Goal: Task Accomplishment & Management: Complete application form

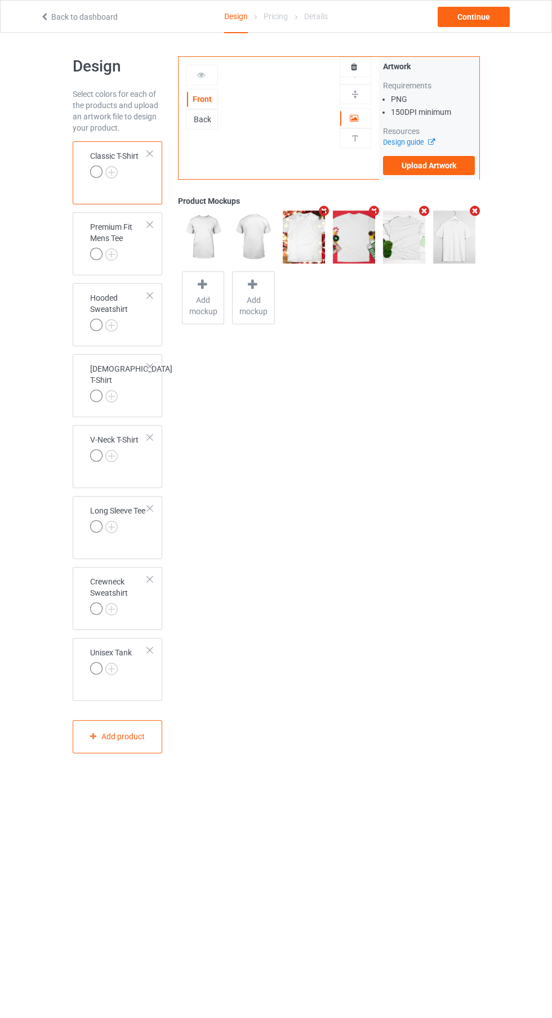
click at [0, 0] on img at bounding box center [0, 0] width 0 height 0
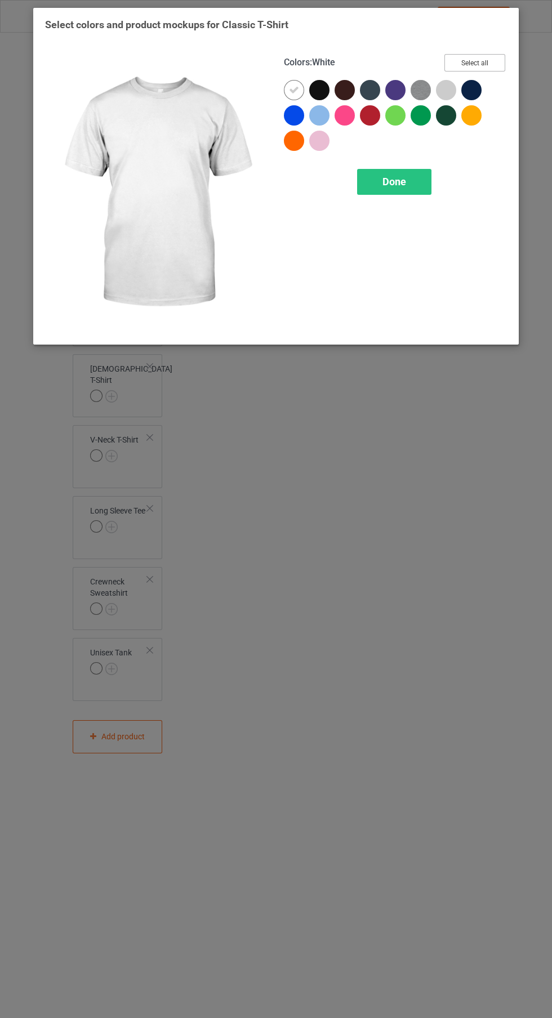
click at [493, 57] on button "Select all" at bounding box center [474, 62] width 61 height 17
click at [395, 181] on span "Done" at bounding box center [394, 182] width 24 height 12
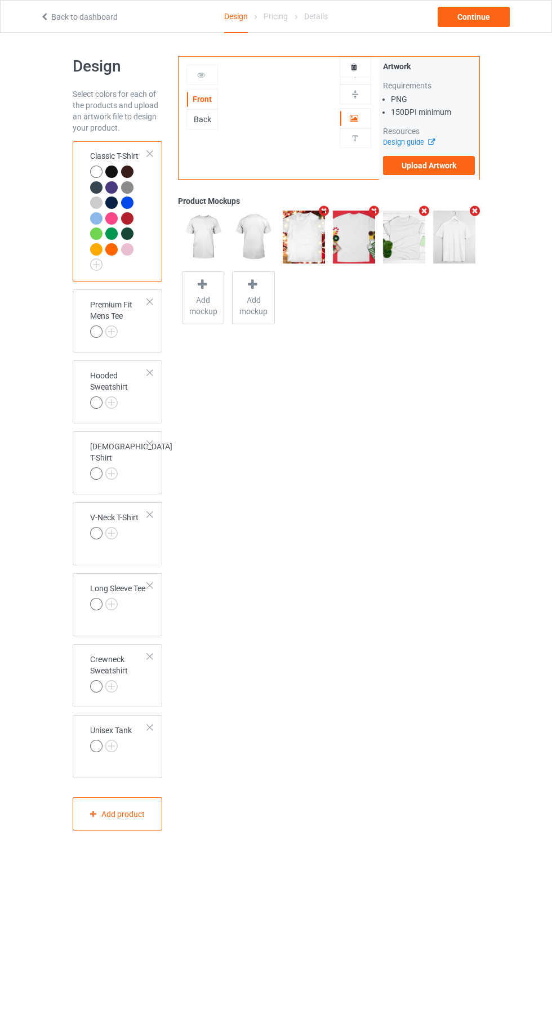
click at [0, 0] on img at bounding box center [0, 0] width 0 height 0
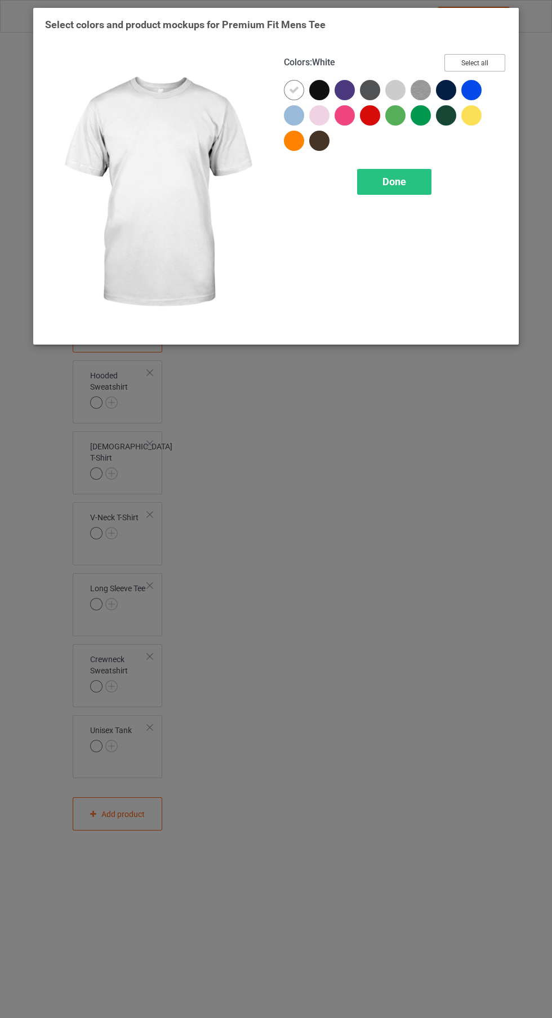
click at [492, 66] on button "Select all" at bounding box center [474, 62] width 61 height 17
click at [420, 188] on div "Done" at bounding box center [394, 182] width 74 height 26
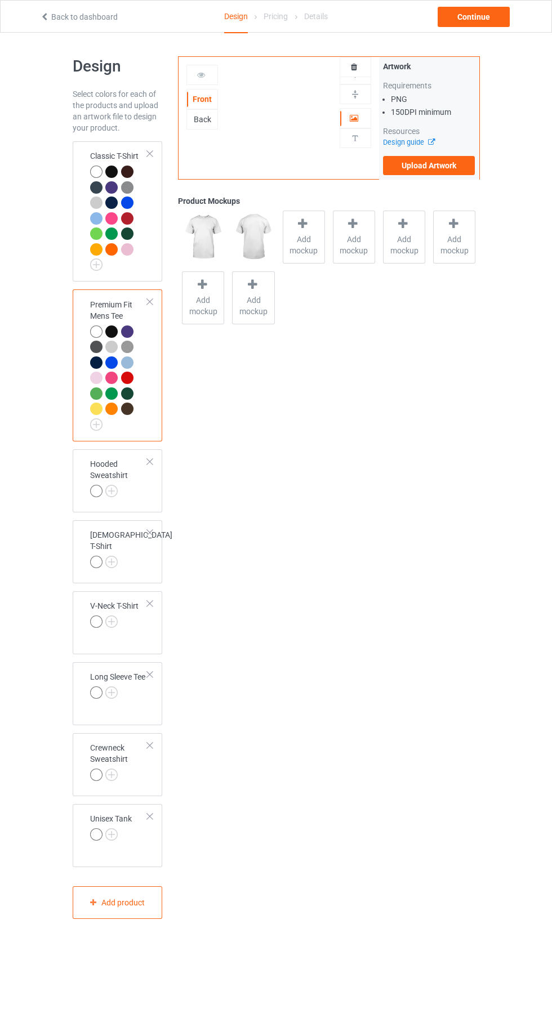
click at [0, 0] on img at bounding box center [0, 0] width 0 height 0
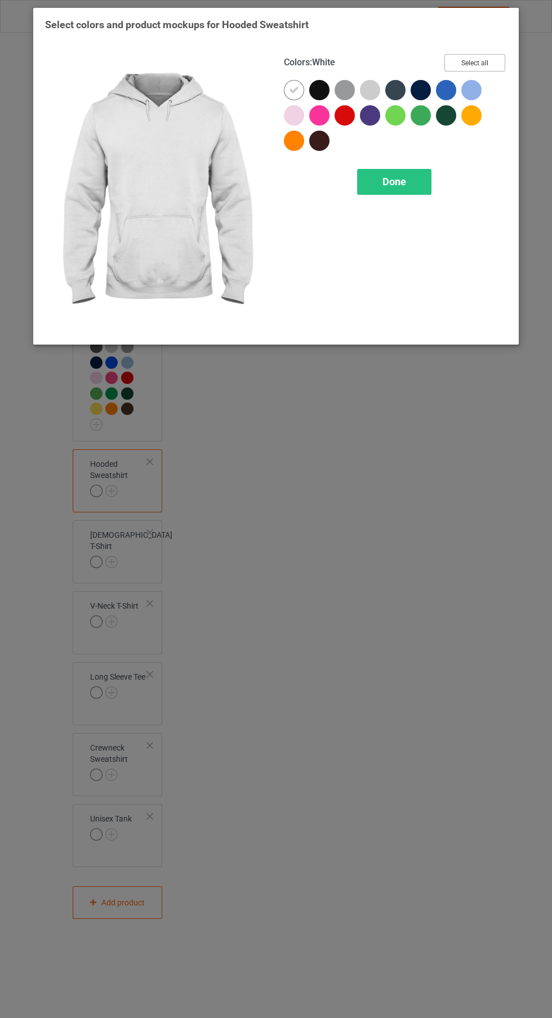
click at [494, 60] on button "Select all" at bounding box center [474, 62] width 61 height 17
click at [404, 182] on span "Done" at bounding box center [394, 182] width 24 height 12
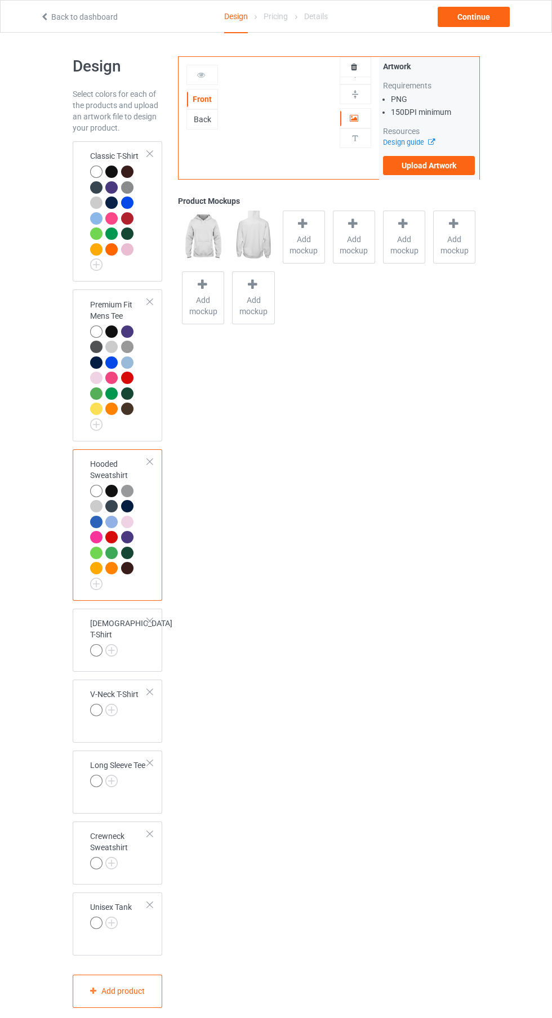
click at [0, 0] on img at bounding box center [0, 0] width 0 height 0
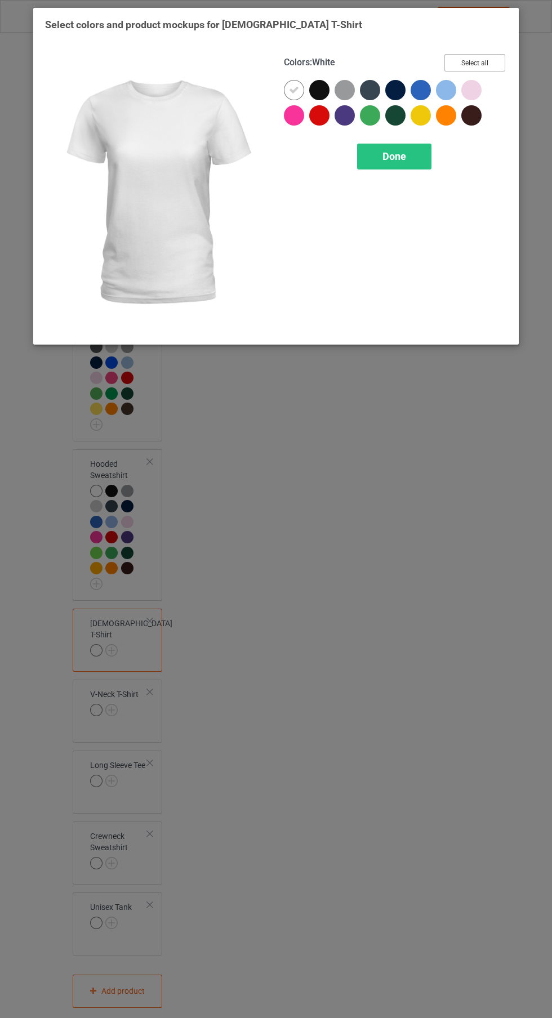
click at [480, 58] on button "Select all" at bounding box center [474, 62] width 61 height 17
click at [409, 165] on div "Done" at bounding box center [394, 157] width 74 height 26
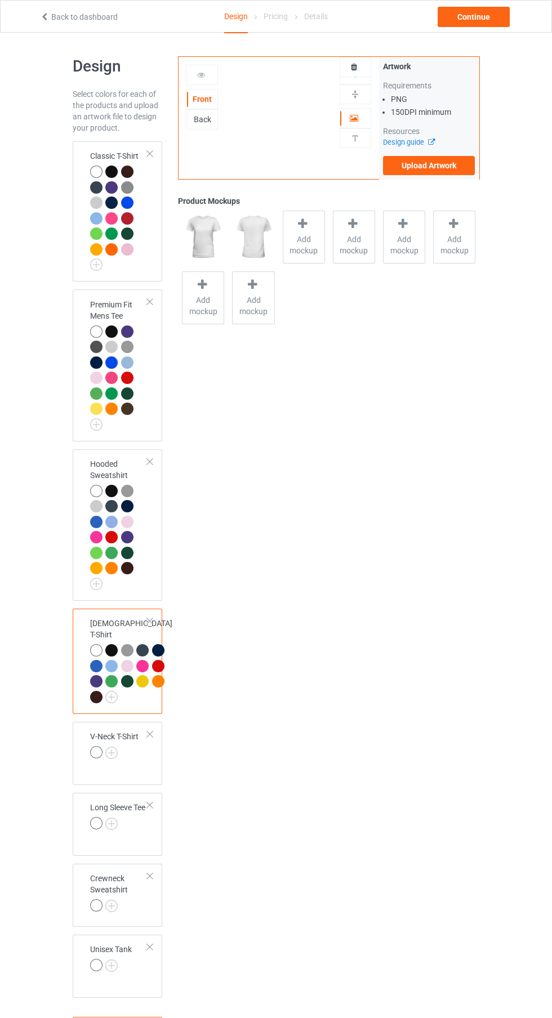
click at [0, 0] on img at bounding box center [0, 0] width 0 height 0
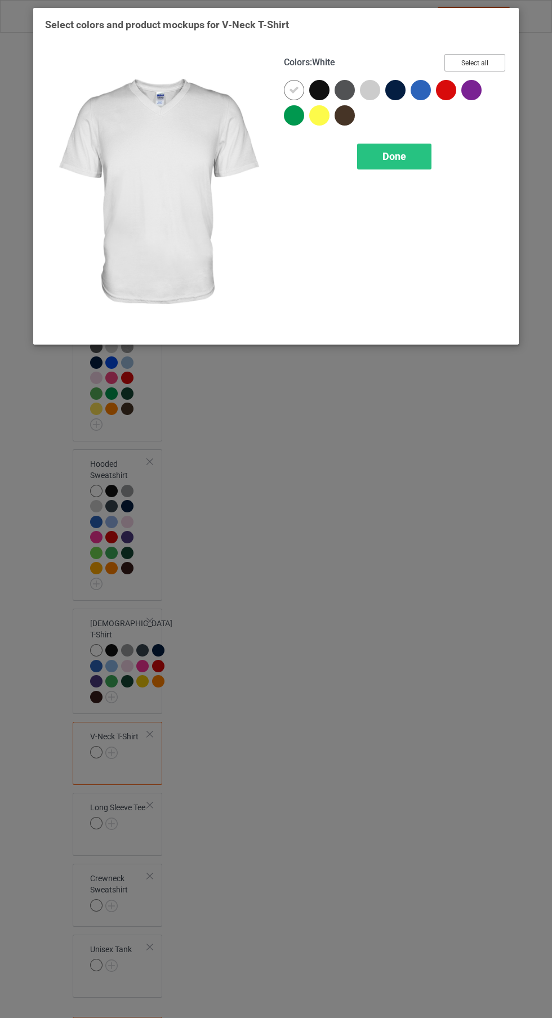
click at [493, 54] on button "Select all" at bounding box center [474, 62] width 61 height 17
click at [431, 158] on div "Done" at bounding box center [394, 157] width 74 height 26
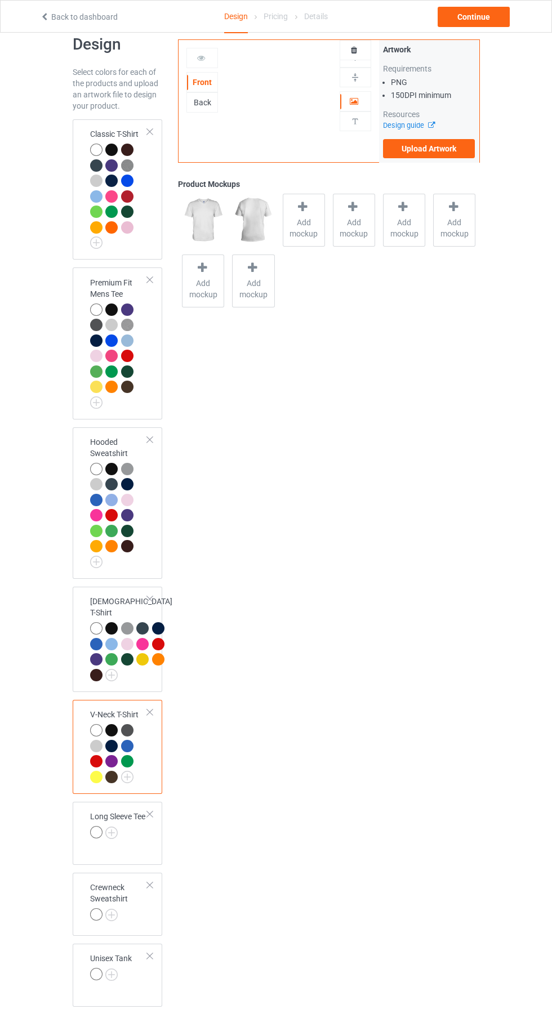
scroll to position [22, 0]
click at [0, 0] on img at bounding box center [0, 0] width 0 height 0
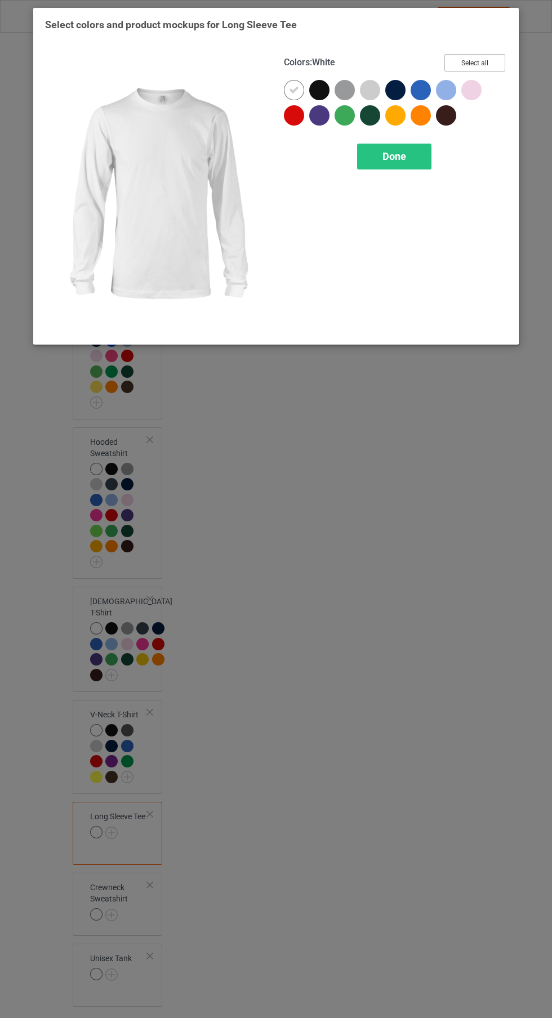
click at [499, 63] on button "Select all" at bounding box center [474, 62] width 61 height 17
click at [418, 148] on div "Done" at bounding box center [394, 157] width 74 height 26
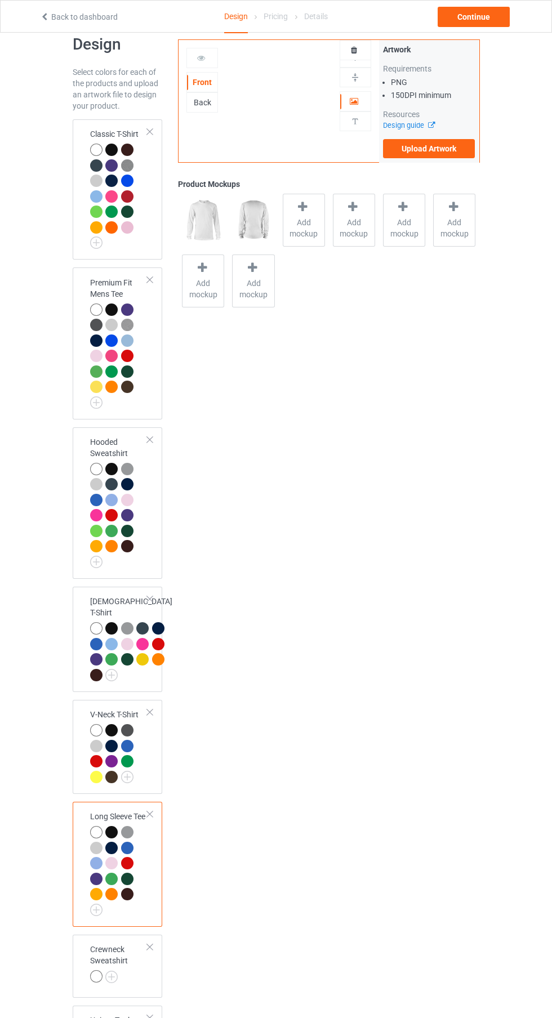
scroll to position [84, 0]
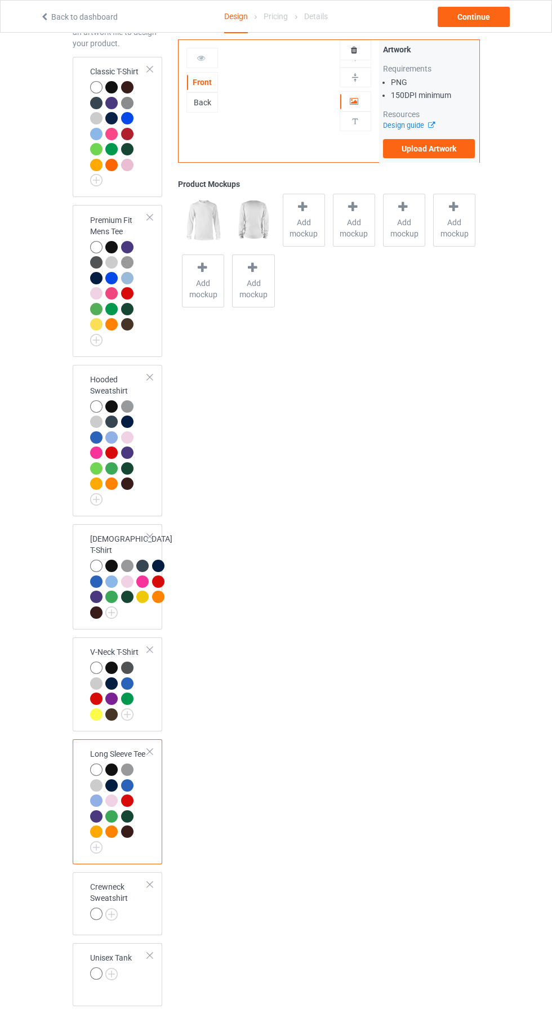
click at [0, 0] on img at bounding box center [0, 0] width 0 height 0
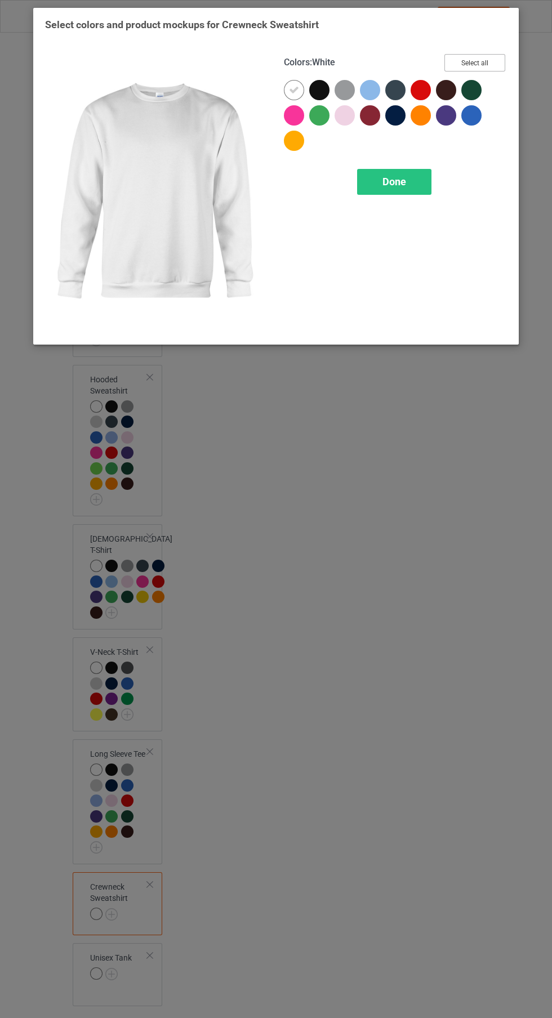
click at [503, 68] on button "Select all" at bounding box center [474, 62] width 61 height 17
click at [424, 185] on div "Done" at bounding box center [394, 182] width 74 height 26
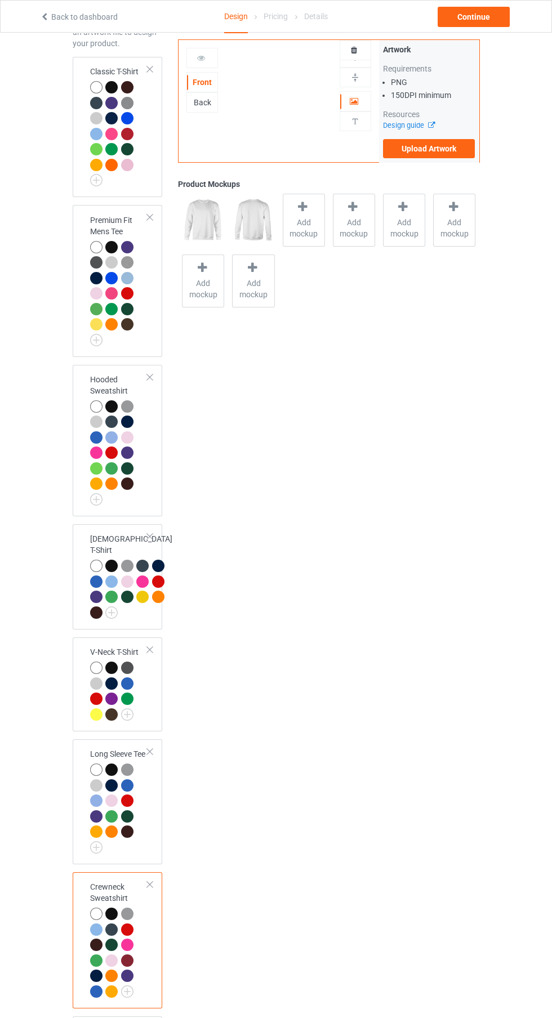
scroll to position [158, 0]
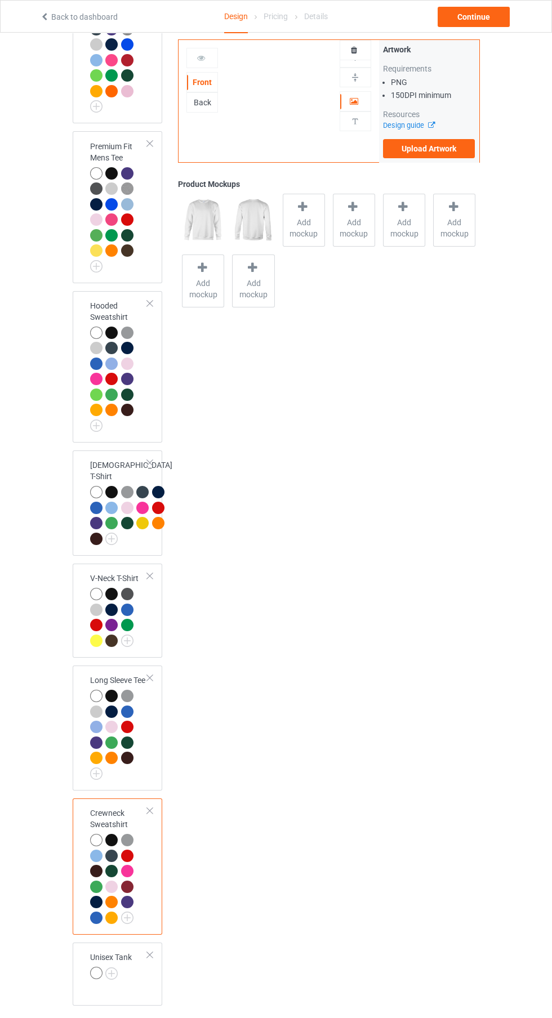
click at [0, 0] on img at bounding box center [0, 0] width 0 height 0
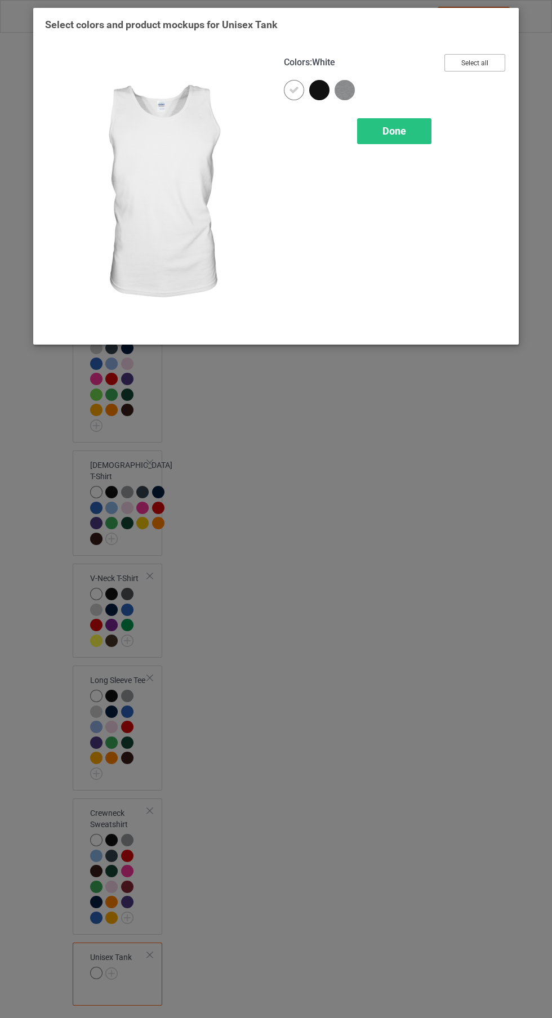
click at [475, 62] on button "Select all" at bounding box center [474, 62] width 61 height 17
click at [409, 139] on div "Done" at bounding box center [394, 131] width 74 height 26
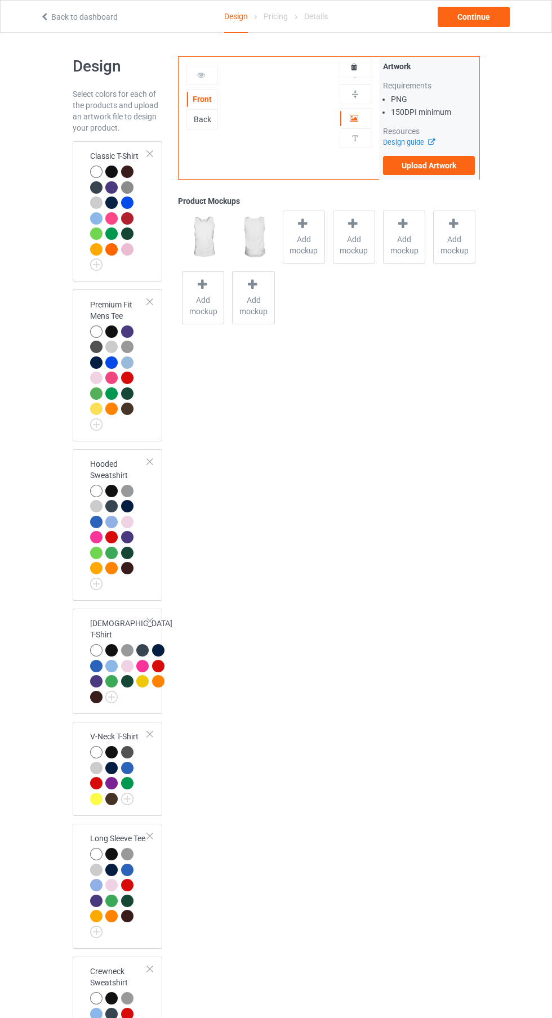
click at [135, 180] on div at bounding box center [129, 174] width 16 height 16
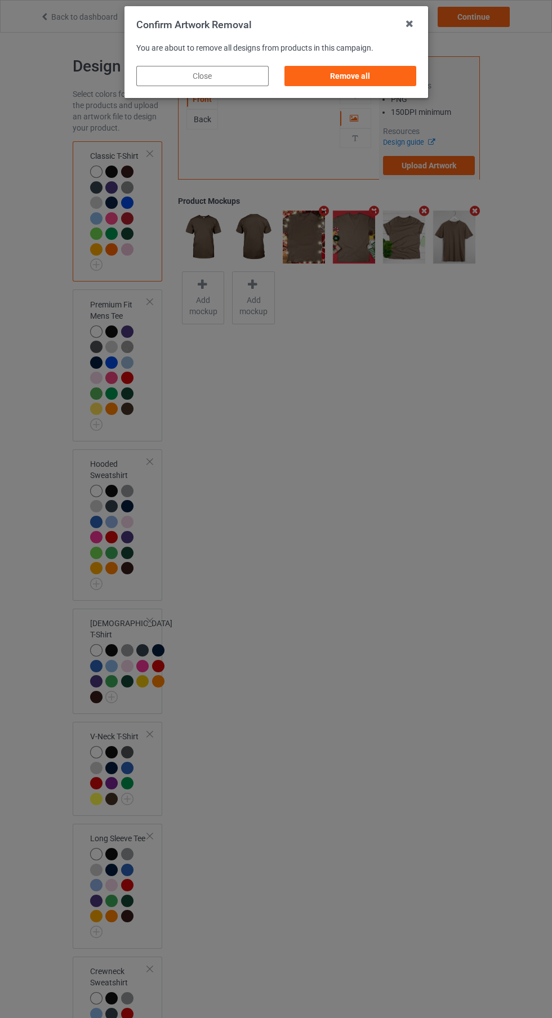
click at [381, 77] on div "Remove all" at bounding box center [350, 76] width 132 height 20
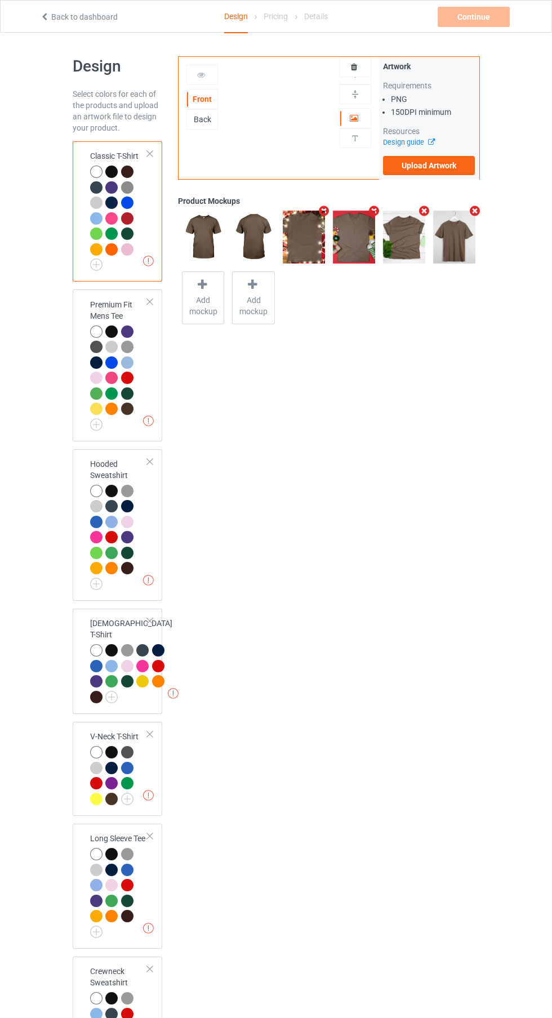
click at [443, 165] on label "Upload Artwork" at bounding box center [429, 165] width 92 height 19
click at [0, 0] on input "Upload Artwork" at bounding box center [0, 0] width 0 height 0
click at [443, 172] on label "Upload Artwork" at bounding box center [429, 165] width 92 height 19
click at [0, 0] on input "Upload Artwork" at bounding box center [0, 0] width 0 height 0
click at [476, 15] on div "Continue" at bounding box center [474, 17] width 72 height 20
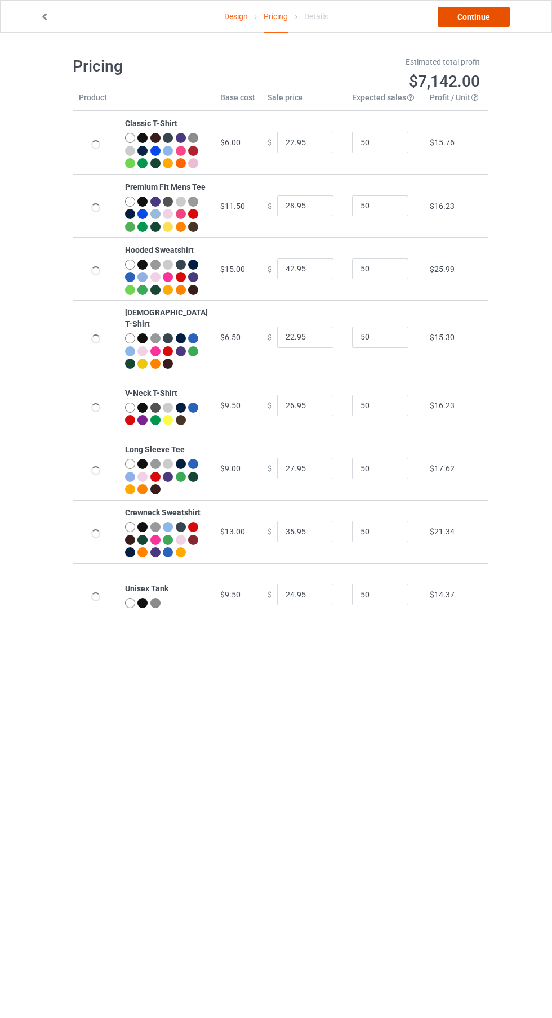
click at [489, 20] on link "Continue" at bounding box center [474, 17] width 72 height 20
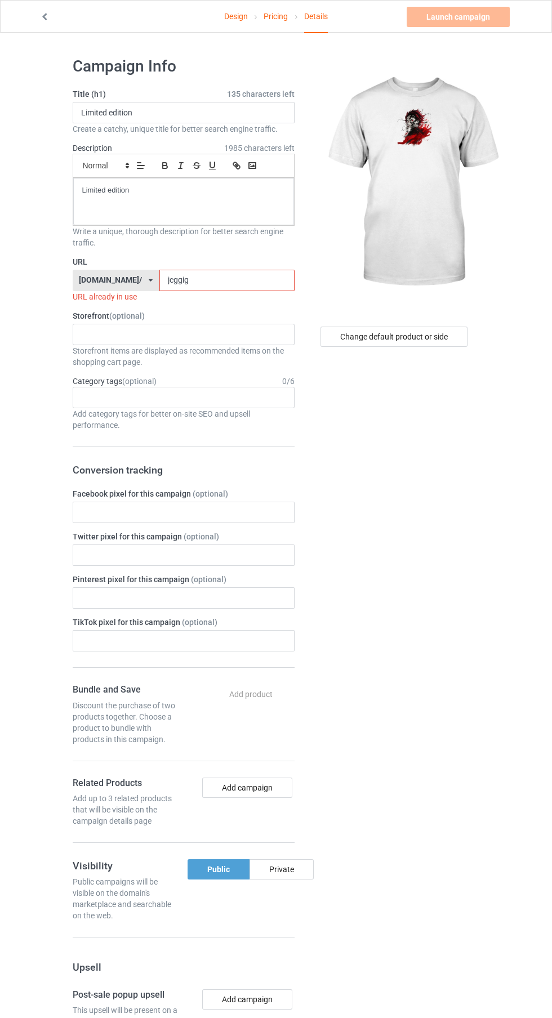
click at [252, 312] on label "Storefront (optional)" at bounding box center [184, 315] width 222 height 11
click at [235, 16] on link "Design" at bounding box center [236, 17] width 24 height 32
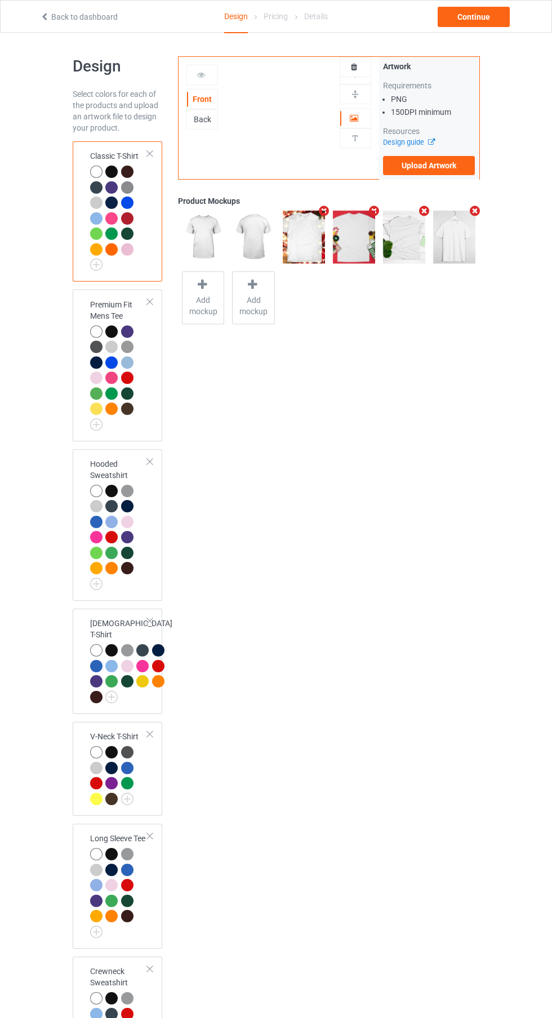
click at [354, 65] on icon at bounding box center [355, 65] width 10 height 8
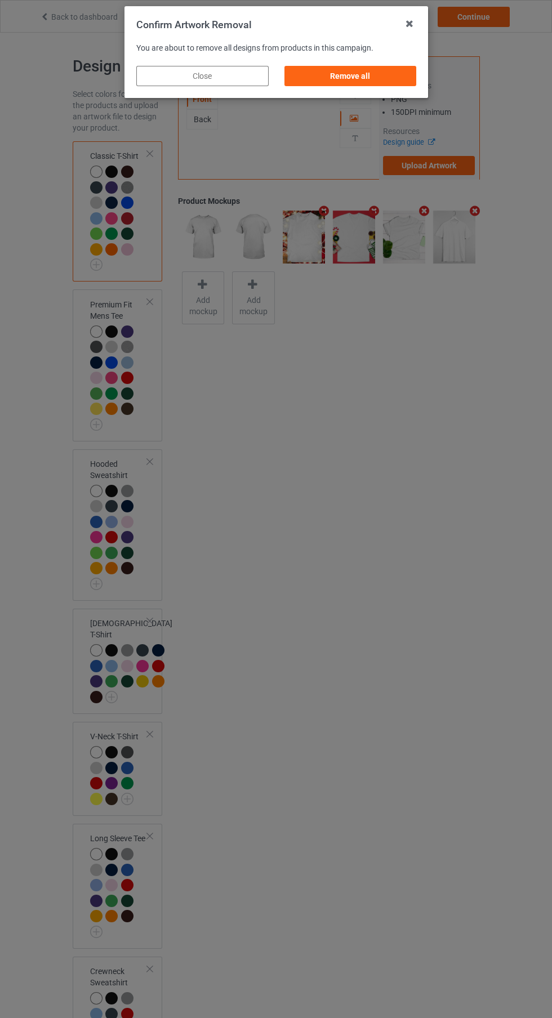
click at [386, 82] on div "Remove all" at bounding box center [350, 76] width 132 height 20
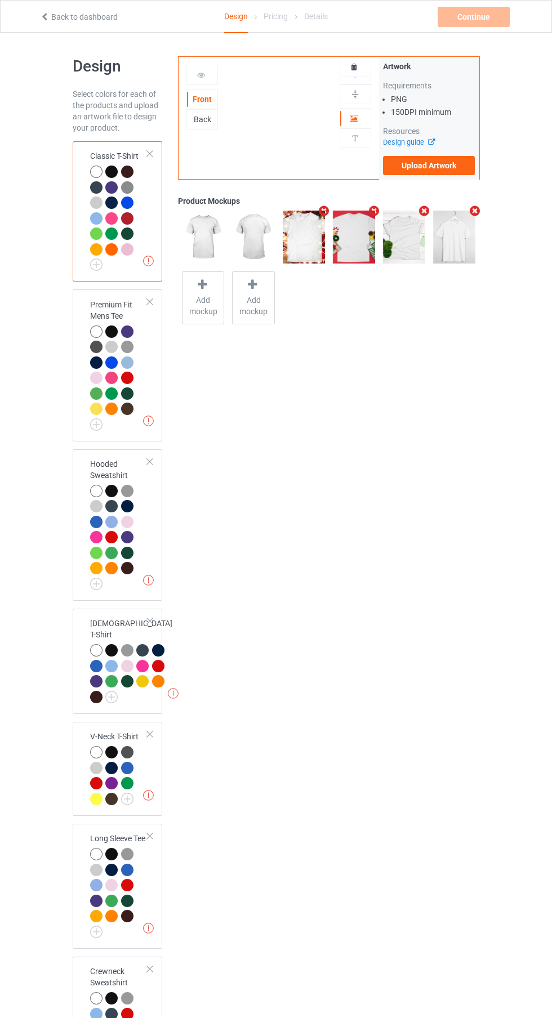
click at [446, 169] on label "Upload Artwork" at bounding box center [429, 165] width 92 height 19
click at [0, 0] on input "Upload Artwork" at bounding box center [0, 0] width 0 height 0
click at [456, 169] on label "Upload Artwork" at bounding box center [429, 165] width 92 height 19
click at [0, 0] on input "Upload Artwork" at bounding box center [0, 0] width 0 height 0
click at [488, 20] on div "Continue" at bounding box center [474, 17] width 72 height 20
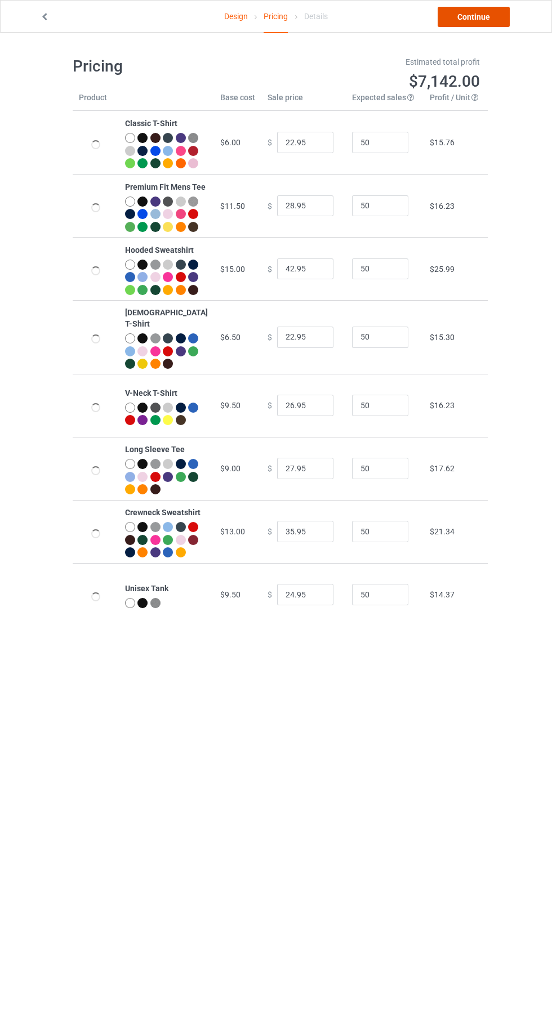
click at [483, 14] on link "Continue" at bounding box center [474, 17] width 72 height 20
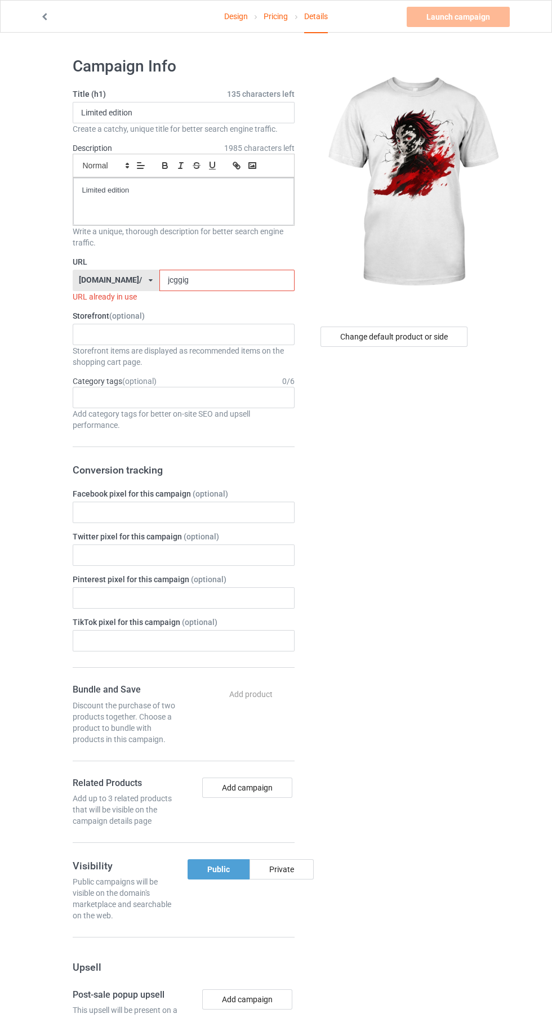
click at [257, 276] on input "jcggig" at bounding box center [226, 280] width 135 height 21
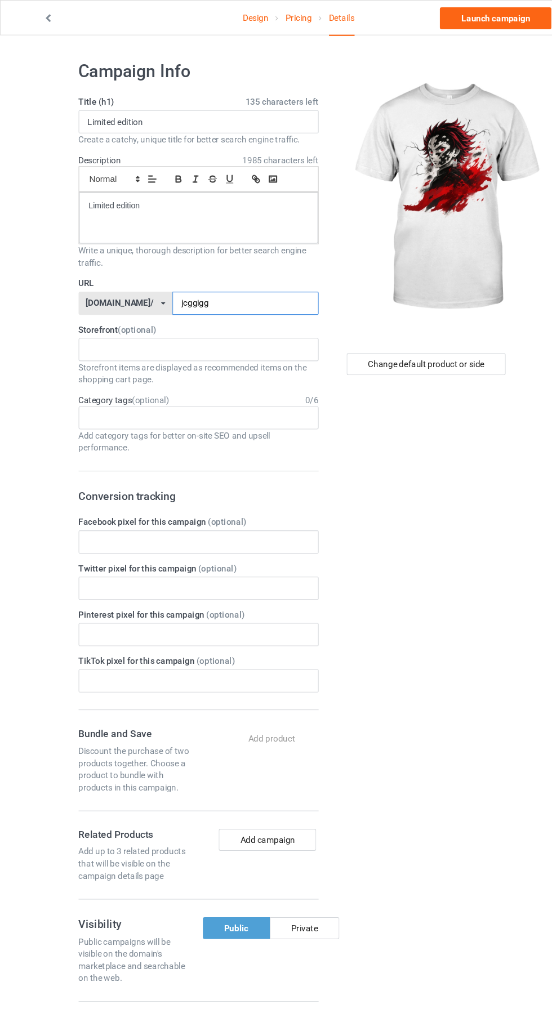
type input "jcggigg"
click at [427, 337] on div "Change default product or side" at bounding box center [393, 337] width 147 height 20
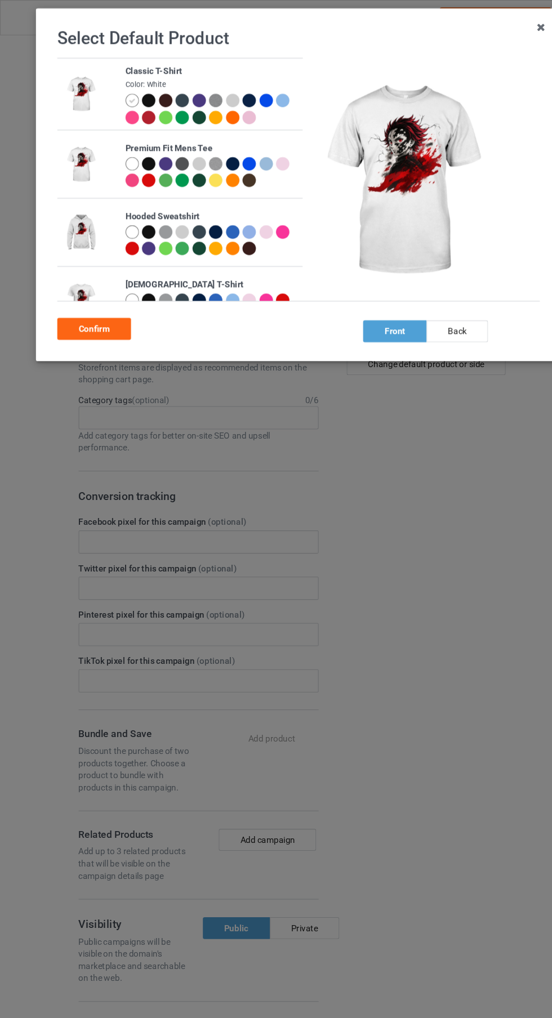
click at [141, 101] on div at bounding box center [139, 95] width 16 height 16
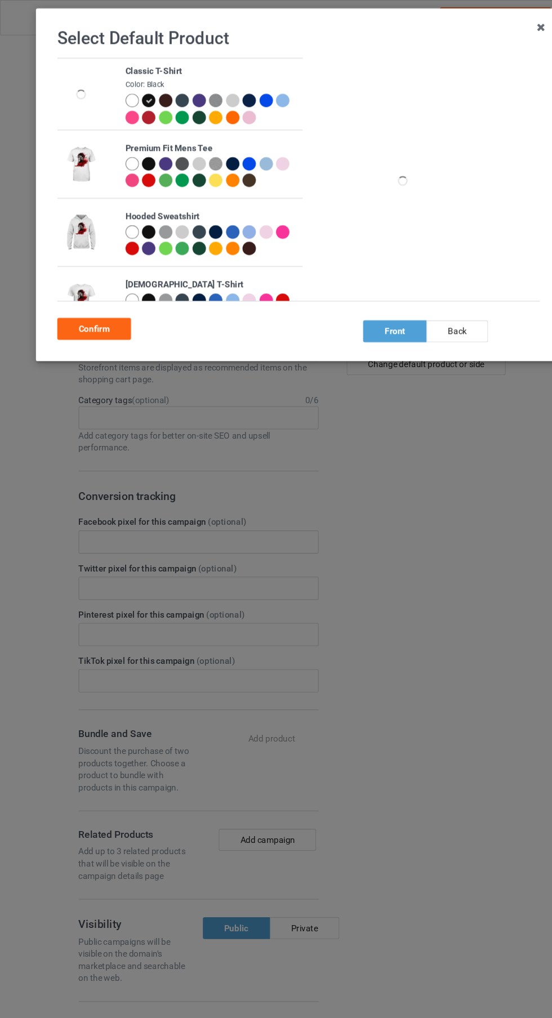
click at [104, 302] on div "Confirm" at bounding box center [87, 304] width 68 height 20
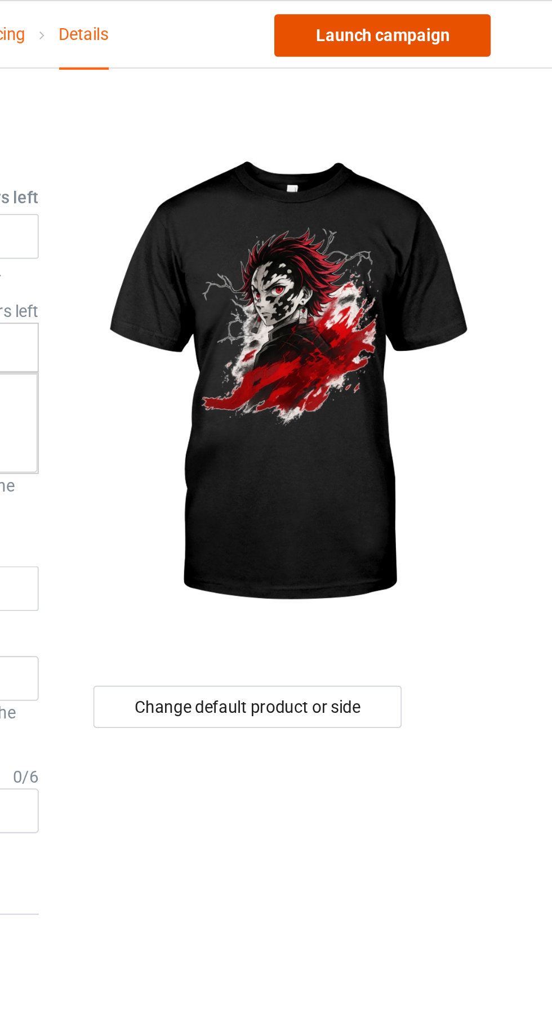
click at [493, 19] on link "Launch campaign" at bounding box center [458, 17] width 103 height 20
